Goal: Check status: Check status

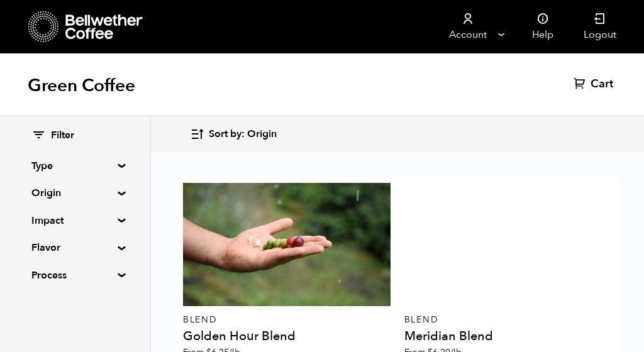
scroll to position [356, 0]
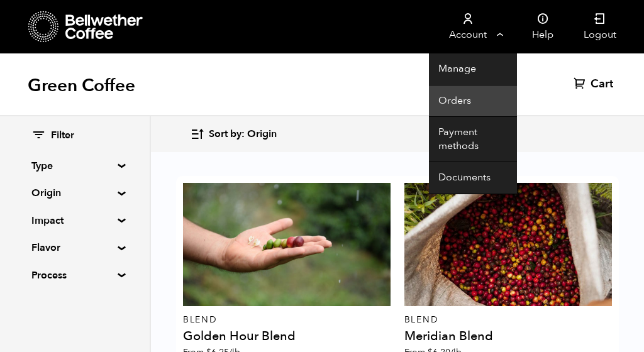
click at [452, 104] on link "Orders" at bounding box center [473, 102] width 88 height 32
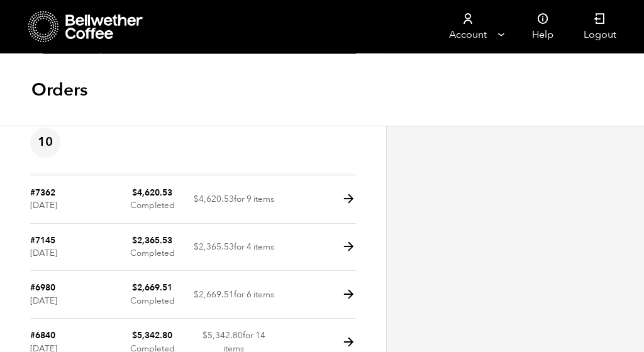
scroll to position [293, 0]
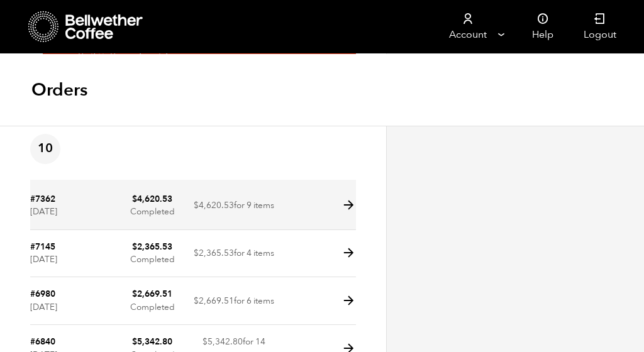
click at [345, 198] on icon at bounding box center [349, 205] width 14 height 14
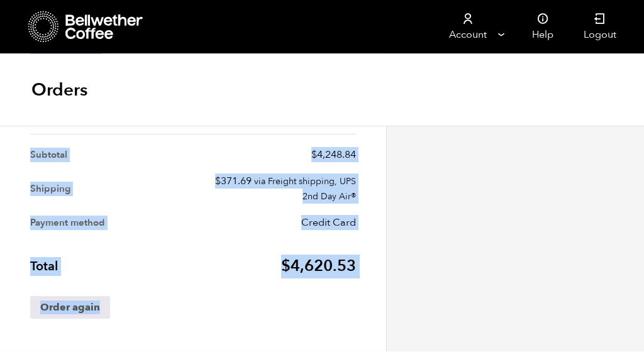
scroll to position [987, 0]
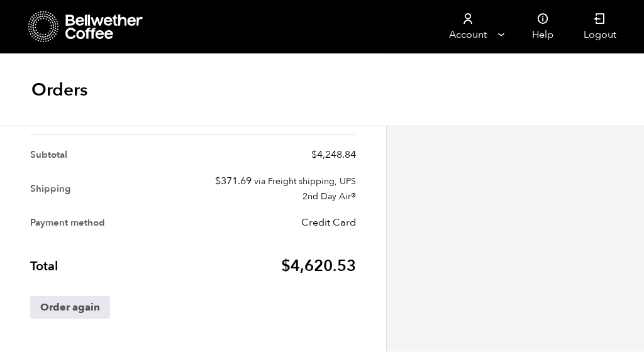
drag, startPoint x: 31, startPoint y: 142, endPoint x: 357, endPoint y: 265, distance: 348.3
click at [357, 265] on div "Receipt Product Total Parceiros do Café ([DATE]) × 3 Region: [GEOGRAPHIC_DATA] …" at bounding box center [193, 73] width 345 height 531
copy section "Receipt"
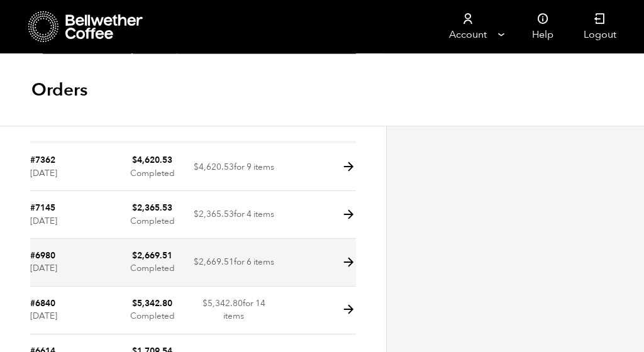
scroll to position [216, 0]
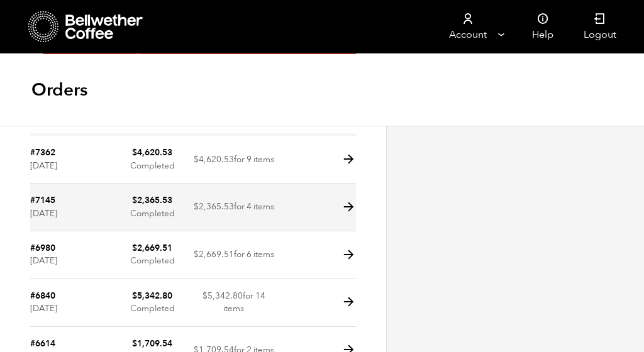
click at [347, 209] on icon at bounding box center [349, 207] width 14 height 14
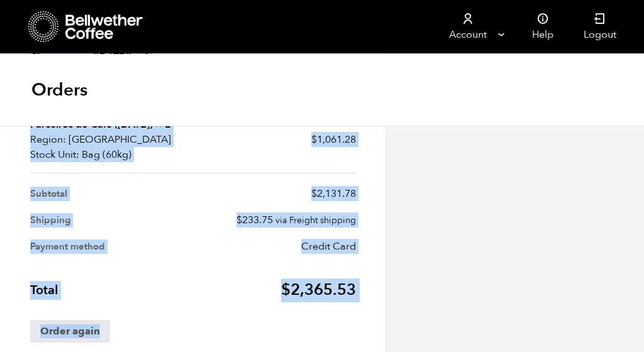
scroll to position [656, 0]
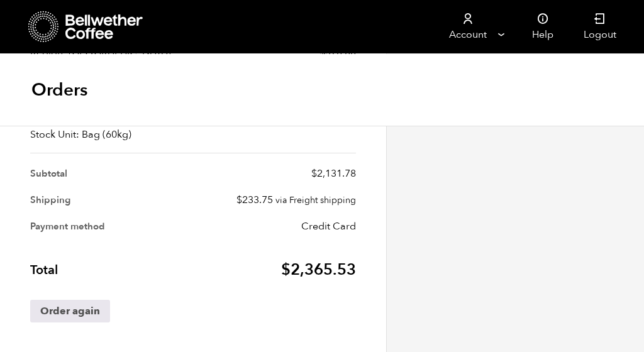
drag, startPoint x: 31, startPoint y: 188, endPoint x: 363, endPoint y: 272, distance: 341.5
click at [363, 272] on div "Receipt Product Total Magia del Campo (SEP 22) × 1 Region: USA Stock Unit: Bag …" at bounding box center [193, 118] width 345 height 449
copy section "Receipt"
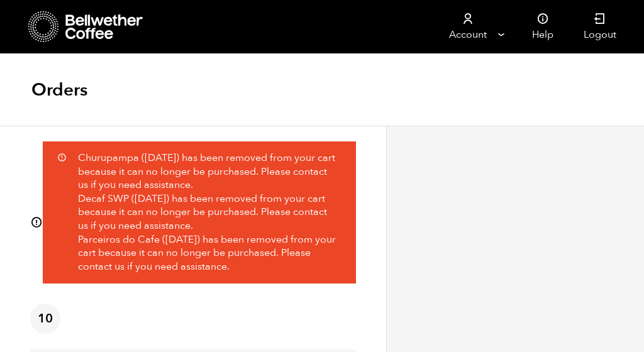
scroll to position [142, 0]
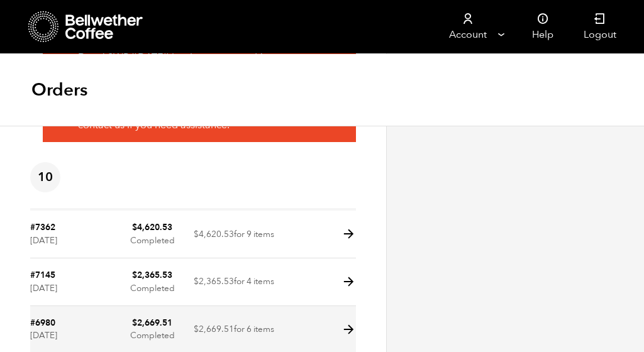
click at [351, 325] on icon at bounding box center [349, 330] width 14 height 14
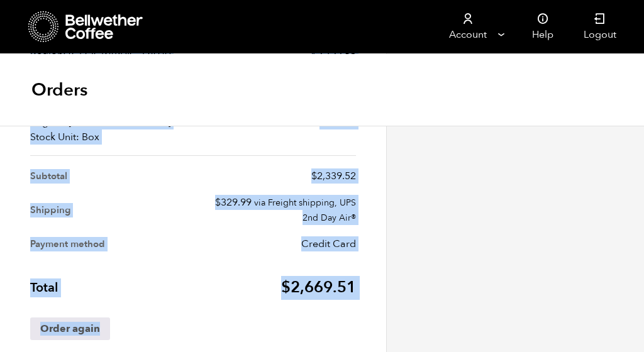
scroll to position [823, 0]
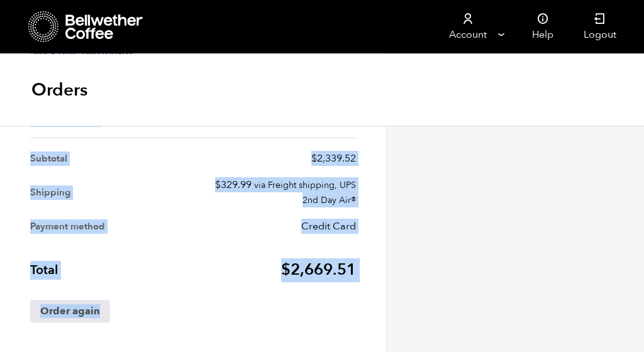
drag, startPoint x: 32, startPoint y: 250, endPoint x: 51, endPoint y: 352, distance: 103.7
copy section "Receipt Product Total Parceiros do Café (DEC 23) × 4 Region: USA Stock Unit: Ba…"
